Goal: Information Seeking & Learning: Learn about a topic

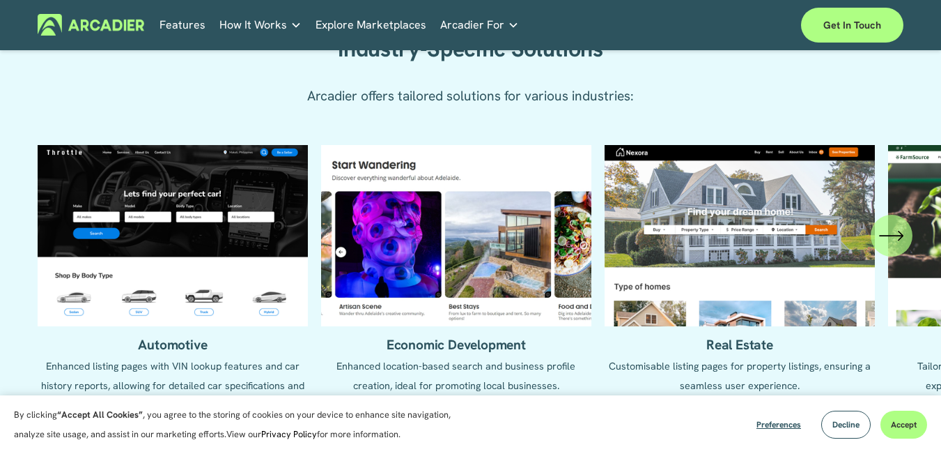
scroll to position [1393, 0]
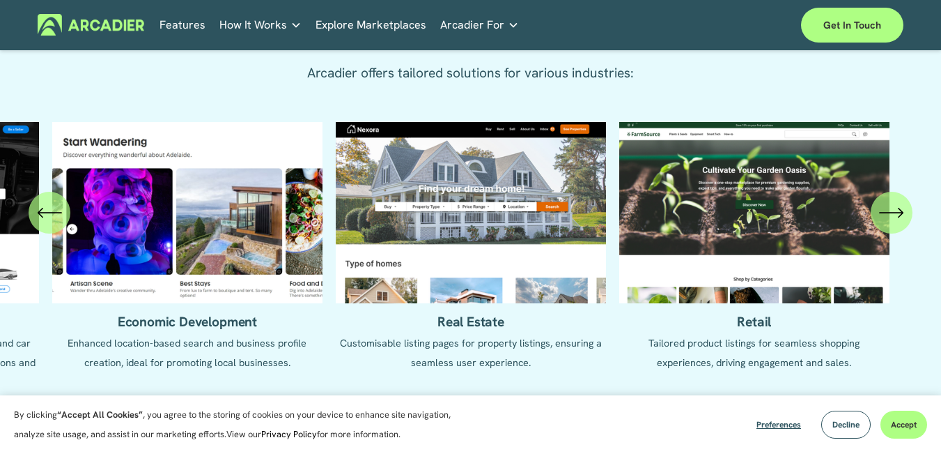
drag, startPoint x: 784, startPoint y: 233, endPoint x: 337, endPoint y: 230, distance: 447.2
click at [337, 230] on ul "Automotive Enhanced listing pages with VIN lookup features and car history repo…" at bounding box center [471, 257] width 866 height 270
drag, startPoint x: 807, startPoint y: 194, endPoint x: 669, endPoint y: 206, distance: 138.4
click at [669, 206] on ul "Automotive Enhanced listing pages with VIN lookup features and car history repo…" at bounding box center [471, 257] width 866 height 270
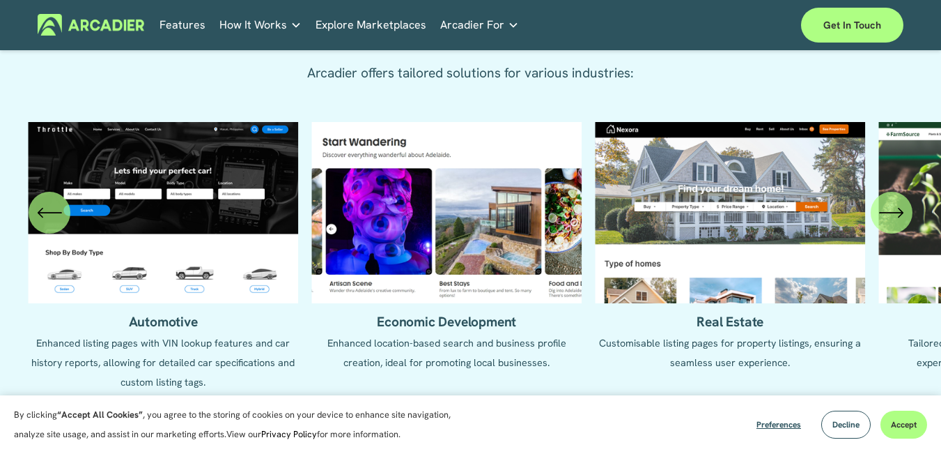
drag, startPoint x: 425, startPoint y: 228, endPoint x: 685, endPoint y: 233, distance: 260.6
click at [685, 233] on ul "Automotive Enhanced listing pages with VIN lookup features and car history repo…" at bounding box center [471, 257] width 866 height 270
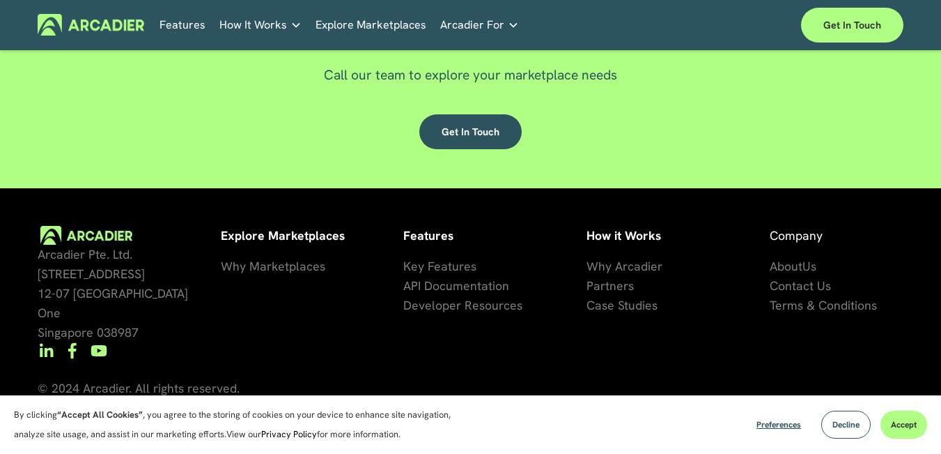
scroll to position [3764, 0]
click at [283, 268] on span "Why Marketplaces" at bounding box center [273, 266] width 104 height 16
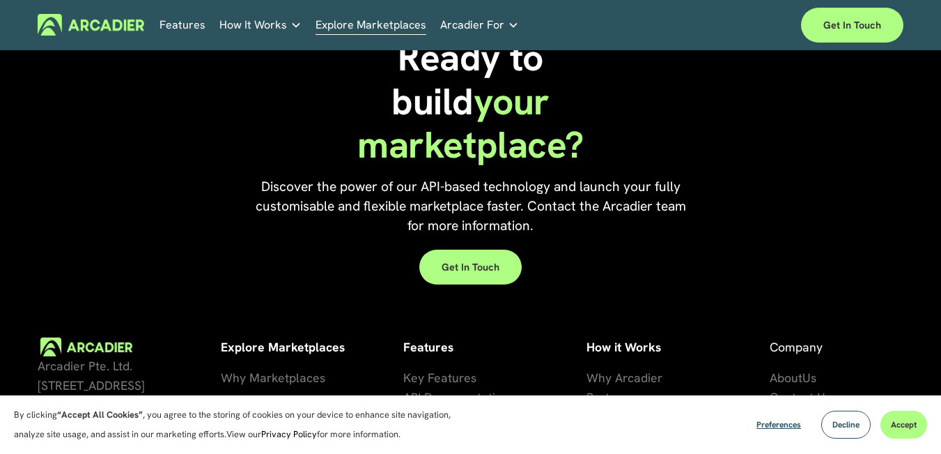
scroll to position [3008, 0]
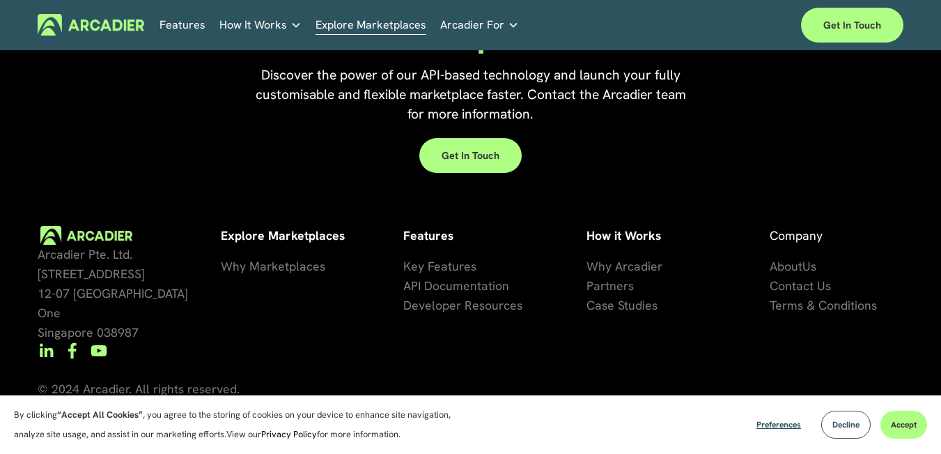
click at [619, 313] on span "se Studies" at bounding box center [630, 305] width 56 height 16
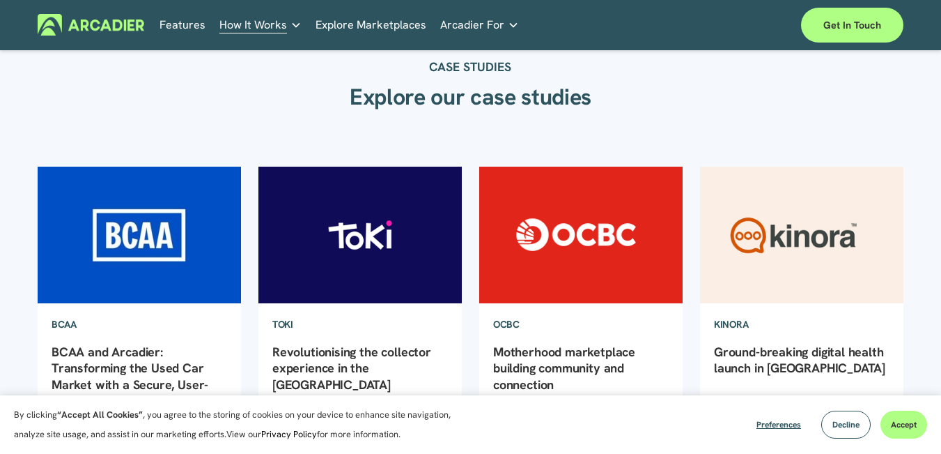
scroll to position [116, 0]
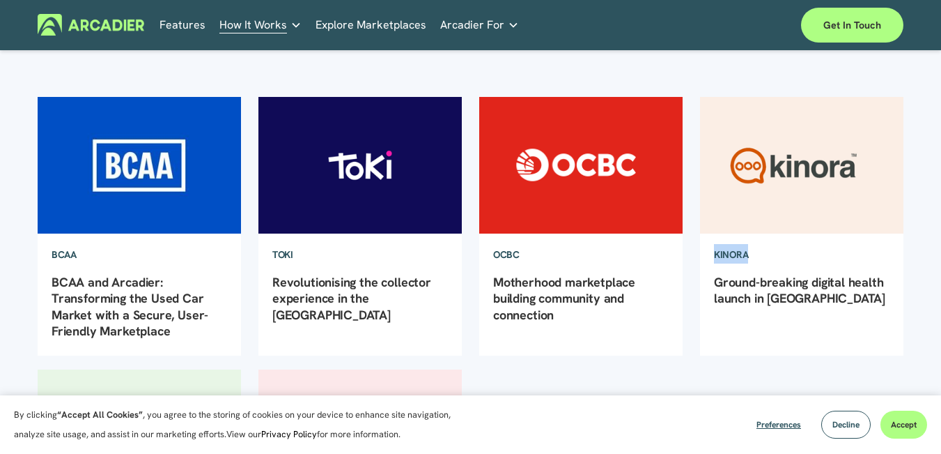
drag, startPoint x: 693, startPoint y: 255, endPoint x: 749, endPoint y: 254, distance: 55.7
click at [749, 254] on div "BCAA Arcadier Marketing 24/7/24 BCAA Arcadier Marketing 24/7/24 BCAA and Arcadi…" at bounding box center [470, 361] width 941 height 605
copy link "Kinora"
click at [832, 206] on img at bounding box center [802, 165] width 206 height 138
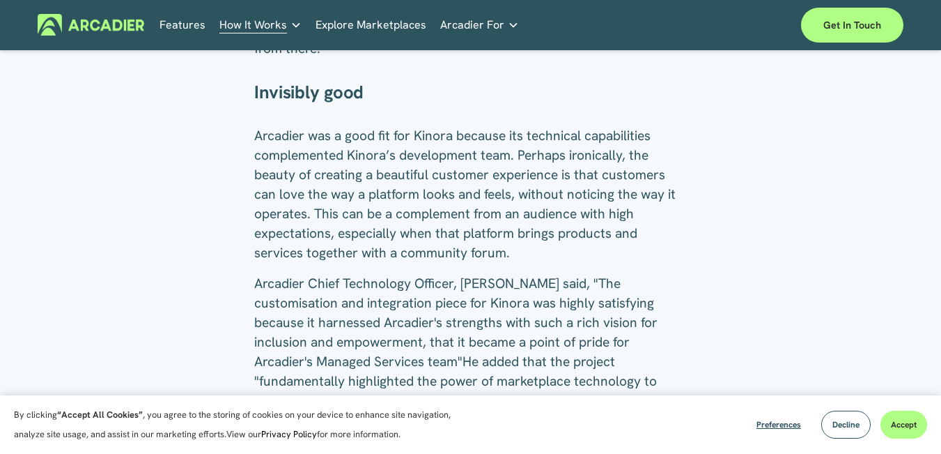
scroll to position [1486, 0]
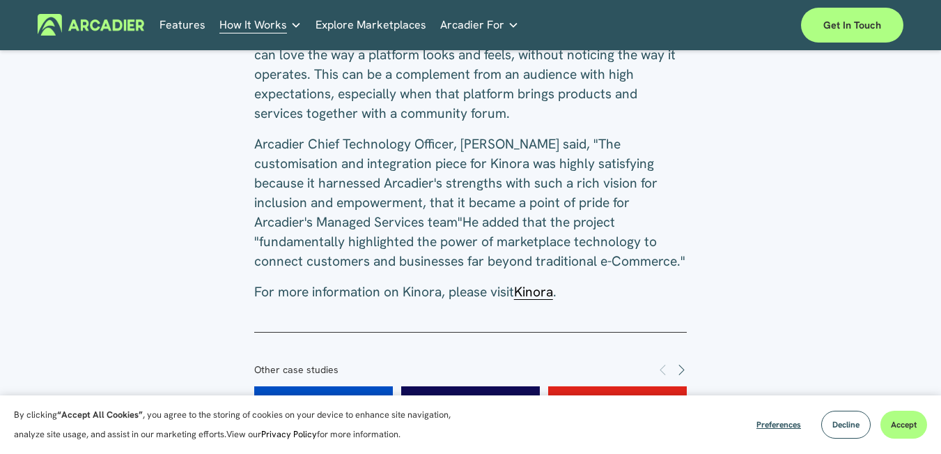
click at [531, 283] on span "Kinora" at bounding box center [533, 291] width 39 height 17
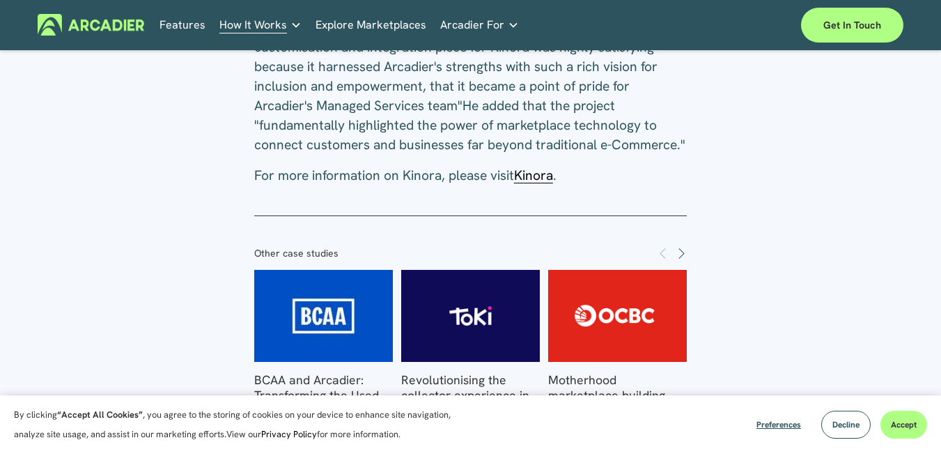
scroll to position [1649, 0]
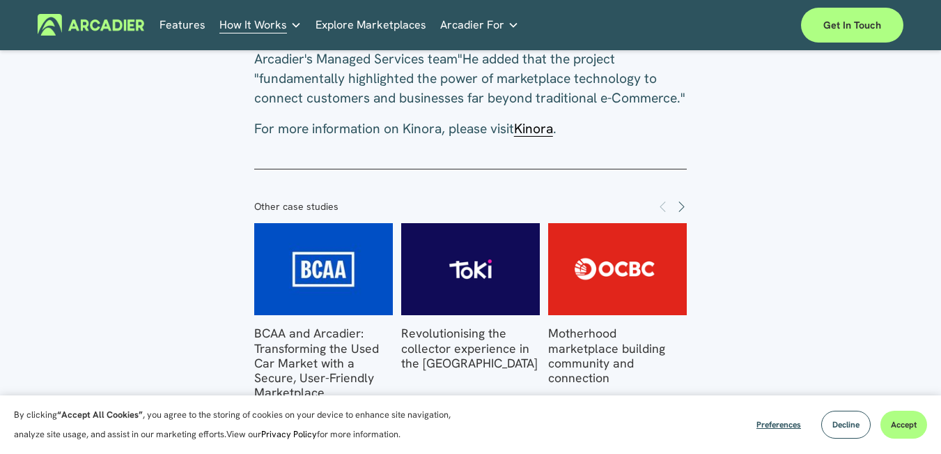
click at [508, 223] on img at bounding box center [471, 269] width 192 height 92
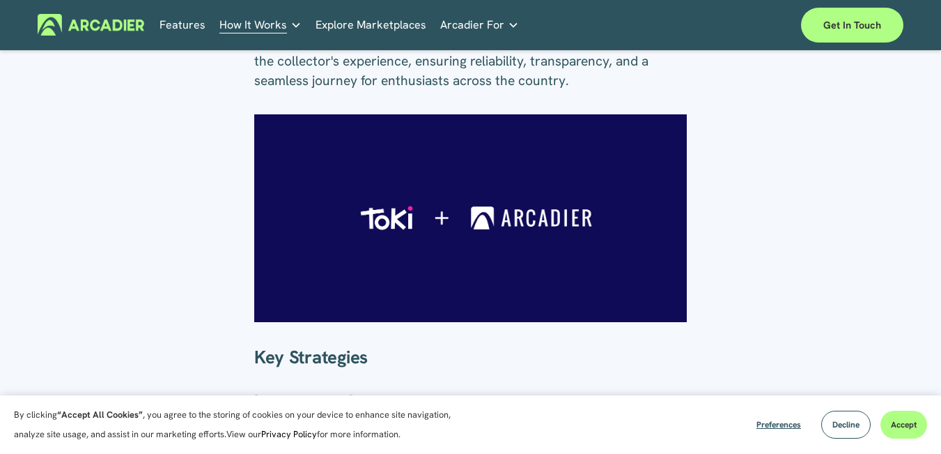
scroll to position [557, 0]
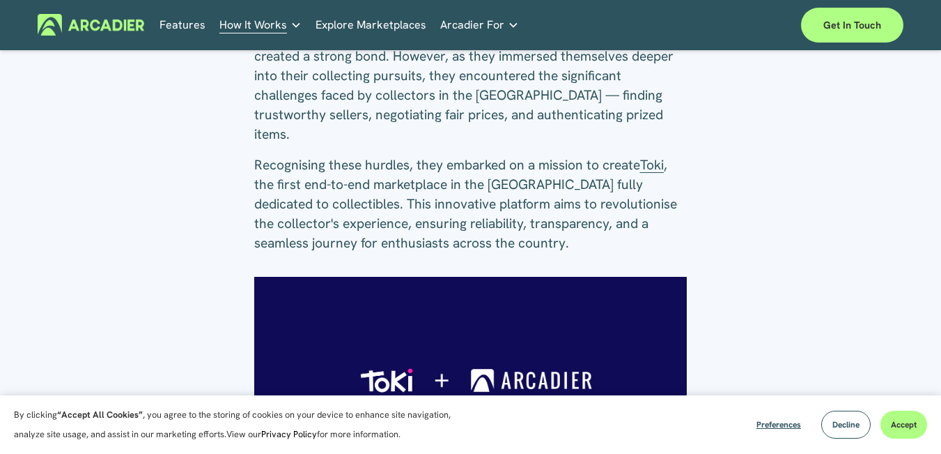
click at [657, 156] on span "Toki" at bounding box center [652, 164] width 24 height 17
